Goal: Task Accomplishment & Management: Use online tool/utility

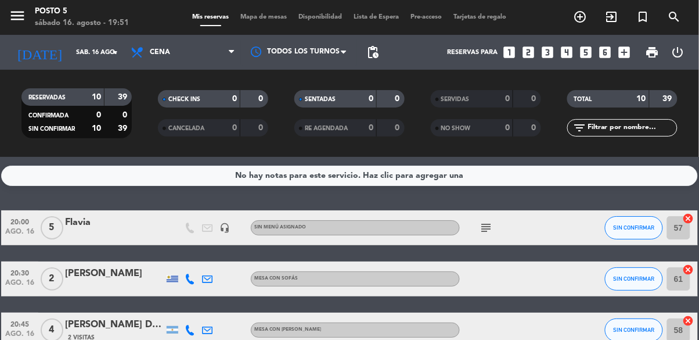
click at [688, 219] on icon "cancel" at bounding box center [689, 219] width 12 height 12
click at [682, 230] on icon "border_all" at bounding box center [681, 228] width 14 height 14
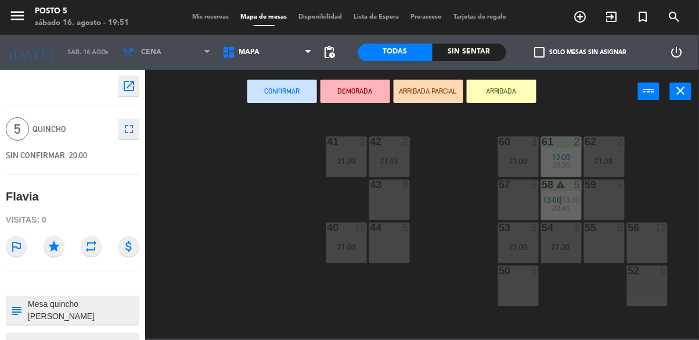
scroll to position [258, 0]
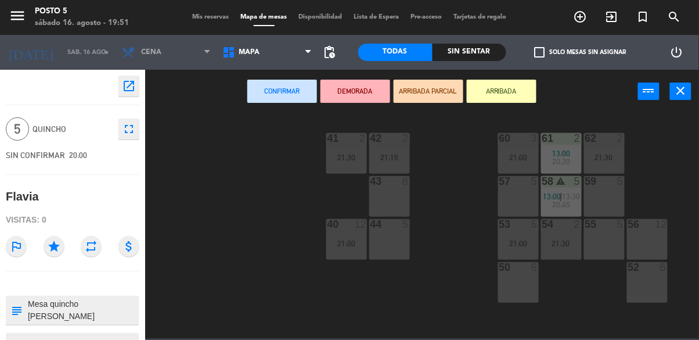
click at [608, 202] on div "59 5" at bounding box center [604, 196] width 41 height 41
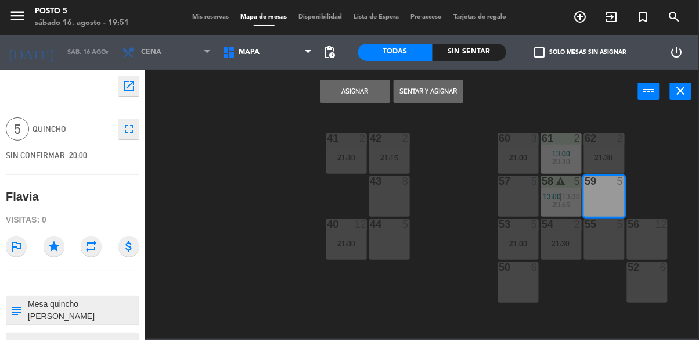
click at [374, 96] on button "Asignar" at bounding box center [356, 91] width 70 height 23
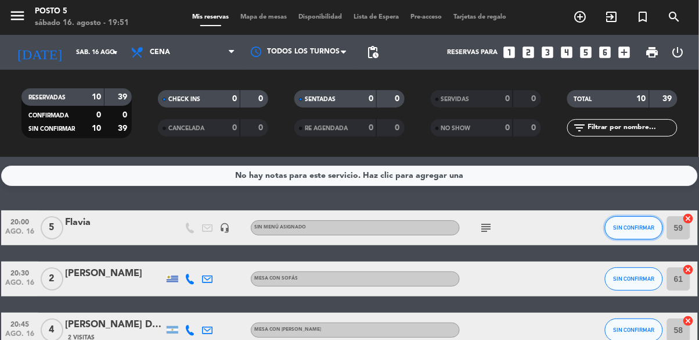
click at [630, 228] on span "SIN CONFIRMAR" at bounding box center [634, 227] width 41 height 6
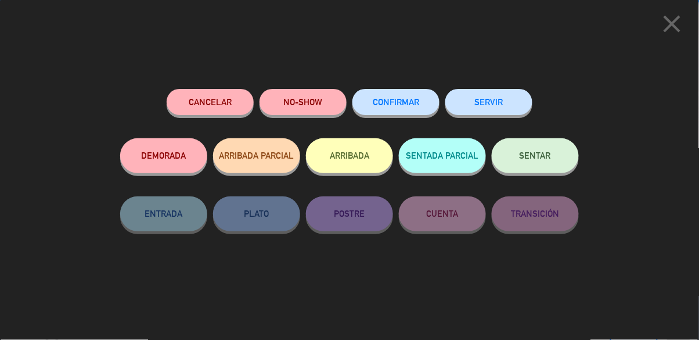
click at [548, 138] on div "SENTAR" at bounding box center [535, 167] width 87 height 58
click at [547, 160] on span "SENTAR" at bounding box center [535, 155] width 31 height 10
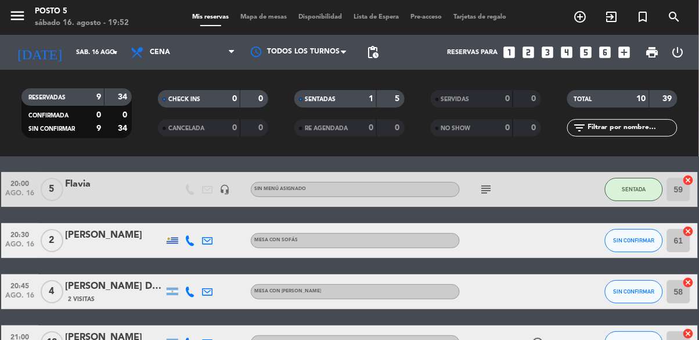
scroll to position [42, 0]
